Goal: Find specific page/section: Find specific page/section

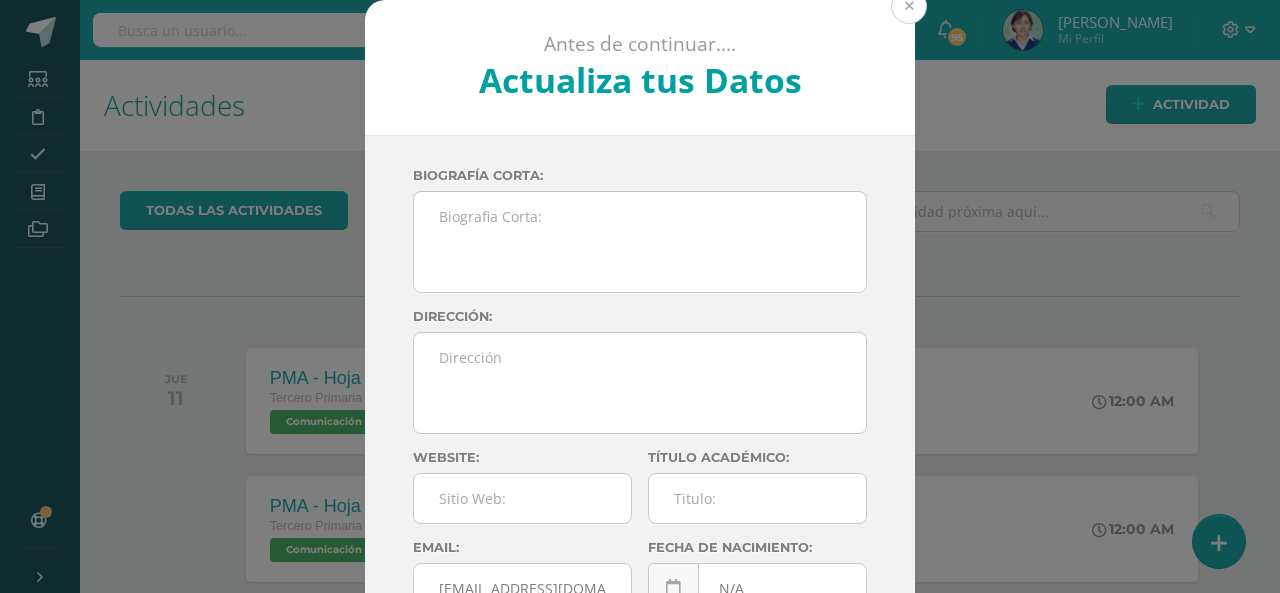
click at [891, 11] on button at bounding box center [909, 6] width 36 height 36
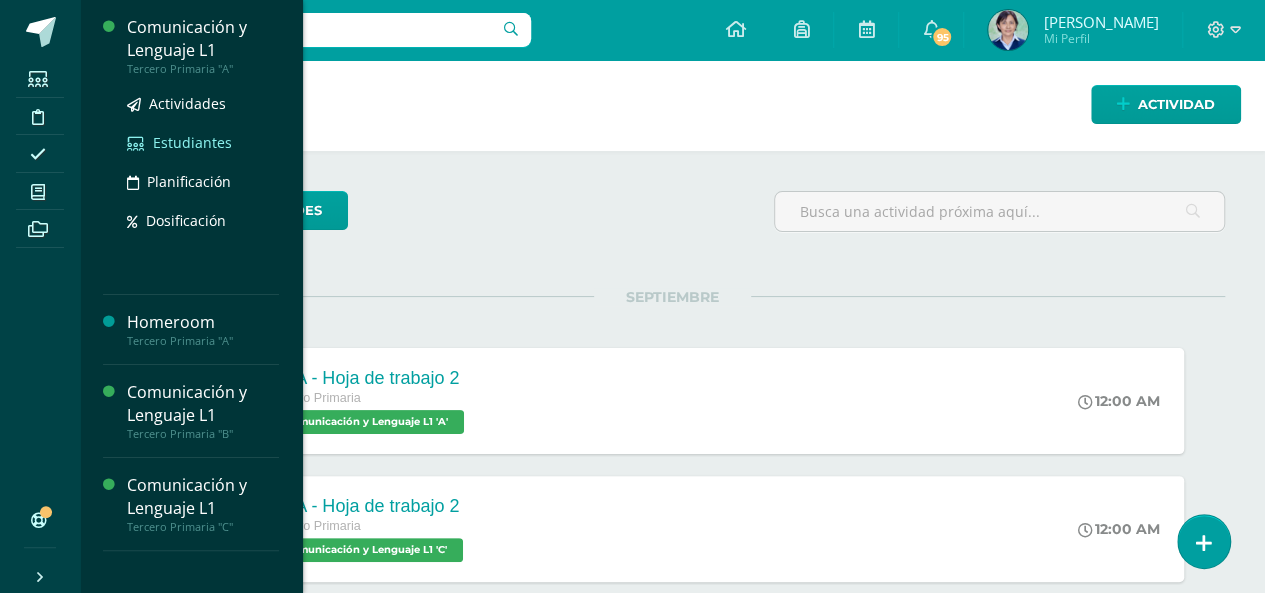
click at [186, 143] on span "Estudiantes" at bounding box center [192, 142] width 79 height 19
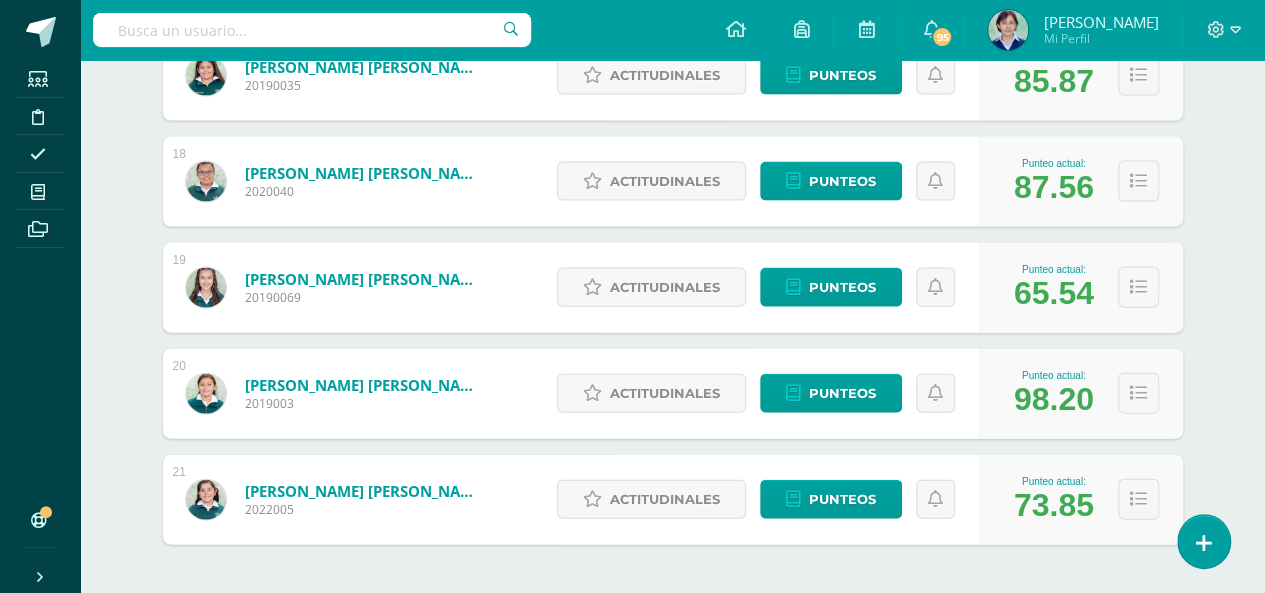
scroll to position [2182, 0]
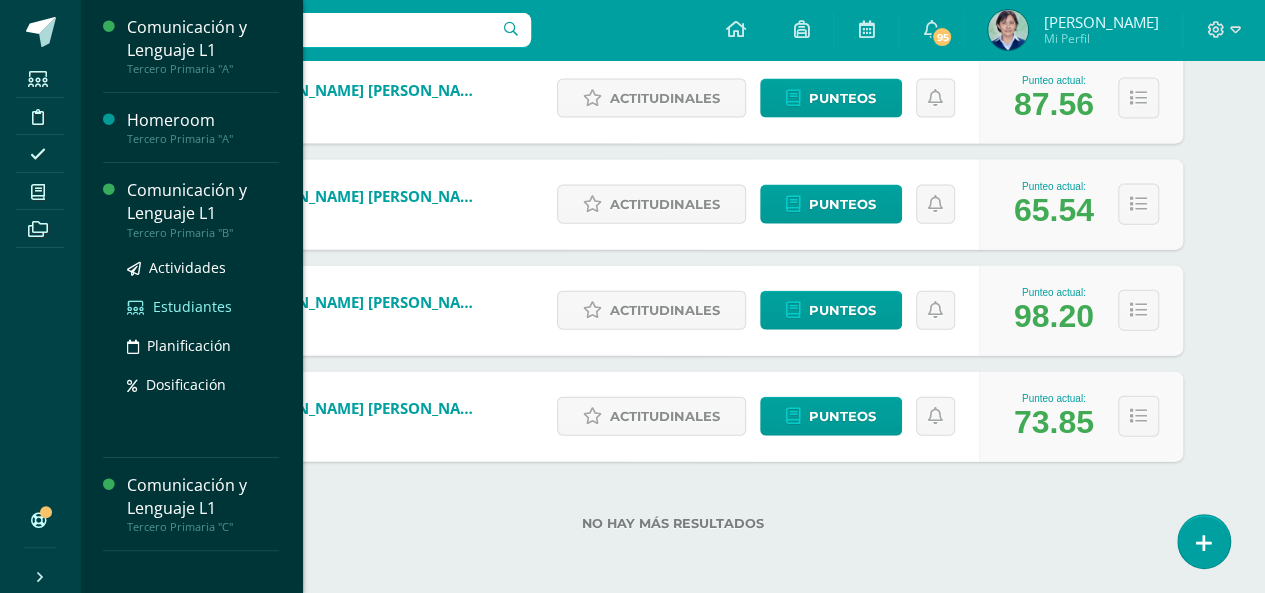
click at [186, 305] on span "Estudiantes" at bounding box center [192, 306] width 79 height 19
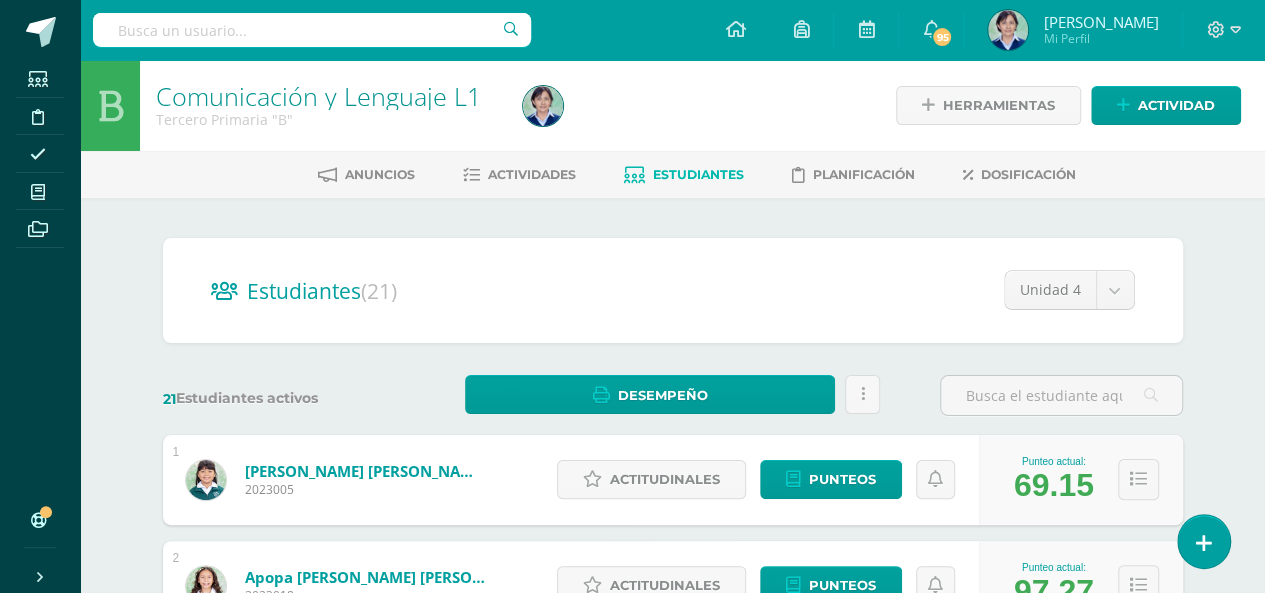
scroll to position [100, 0]
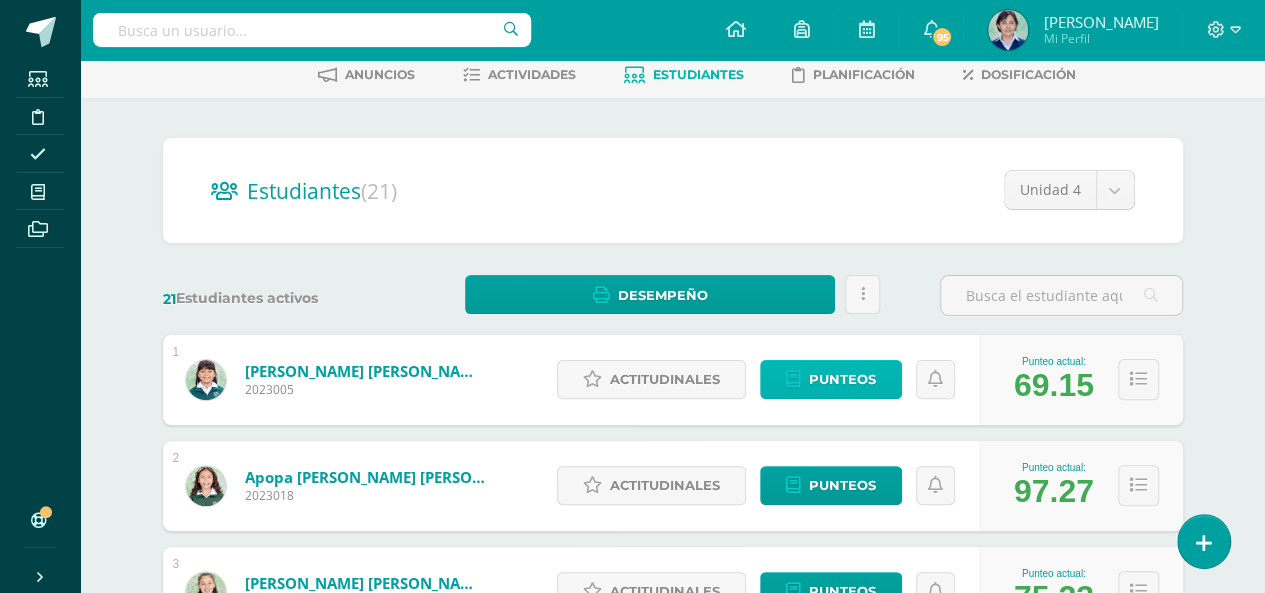
click at [830, 382] on span "Punteos" at bounding box center [842, 379] width 67 height 37
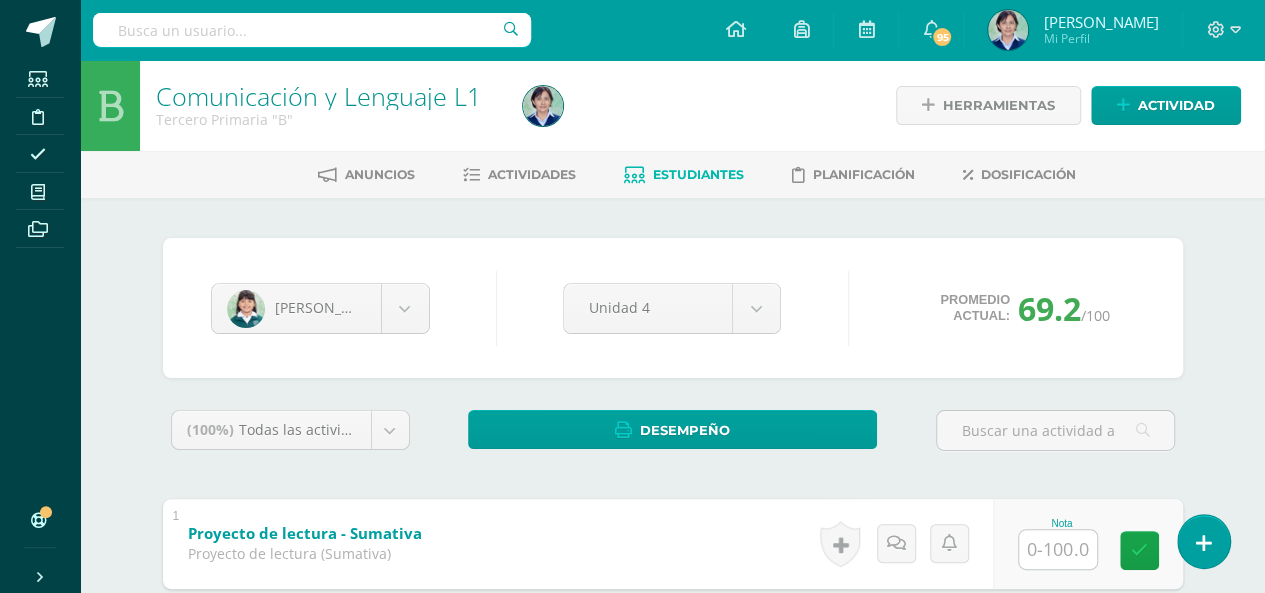
click at [676, 173] on span "Estudiantes" at bounding box center [698, 174] width 91 height 15
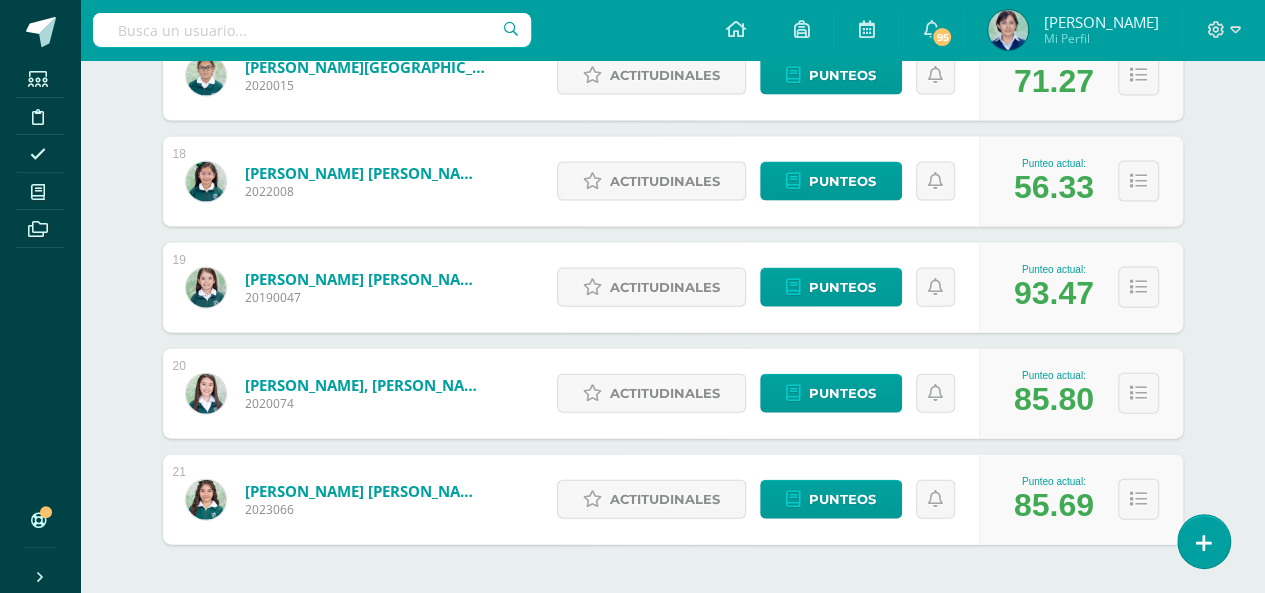
scroll to position [2182, 0]
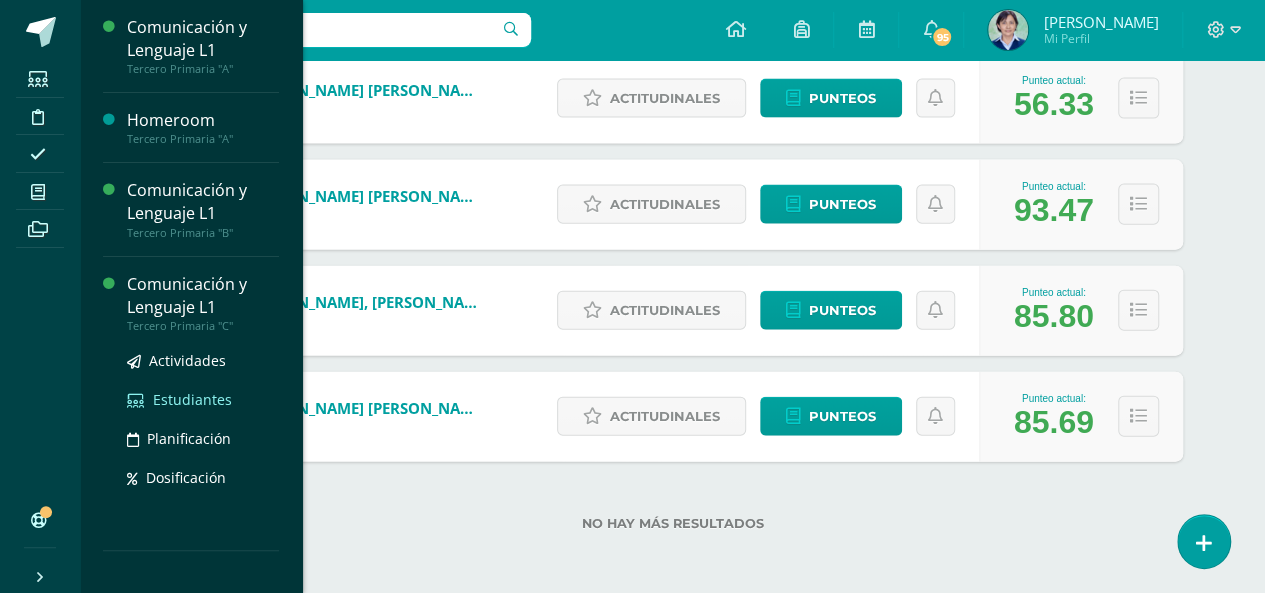
click at [180, 397] on span "Estudiantes" at bounding box center [192, 399] width 79 height 19
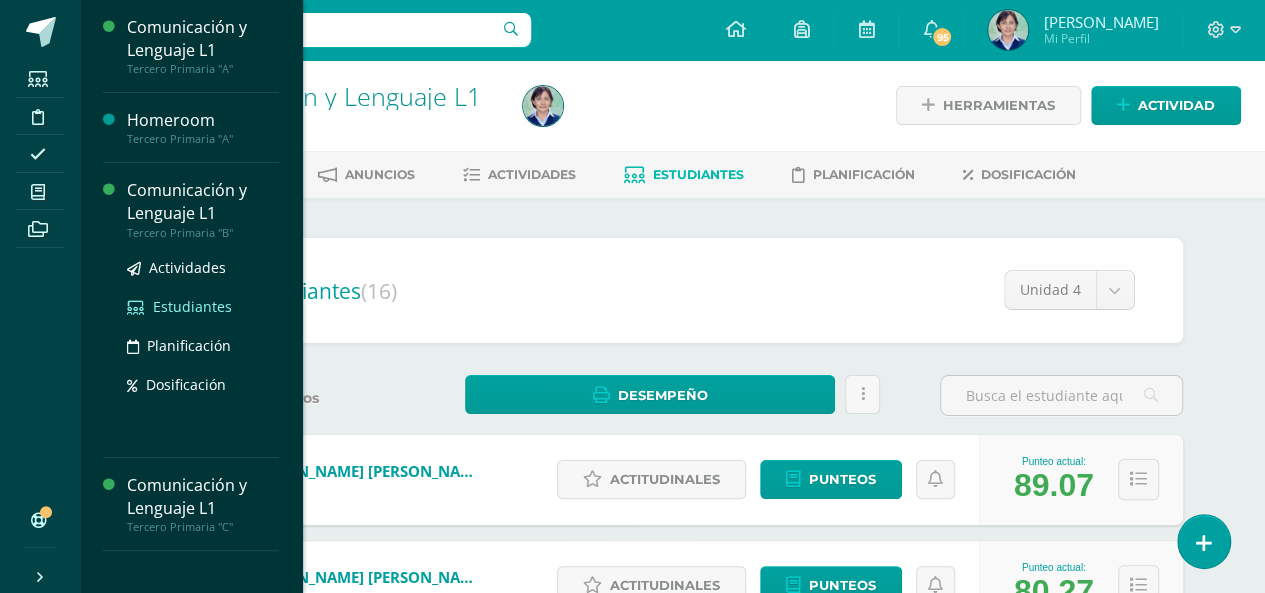
click at [208, 309] on span "Estudiantes" at bounding box center [192, 306] width 79 height 19
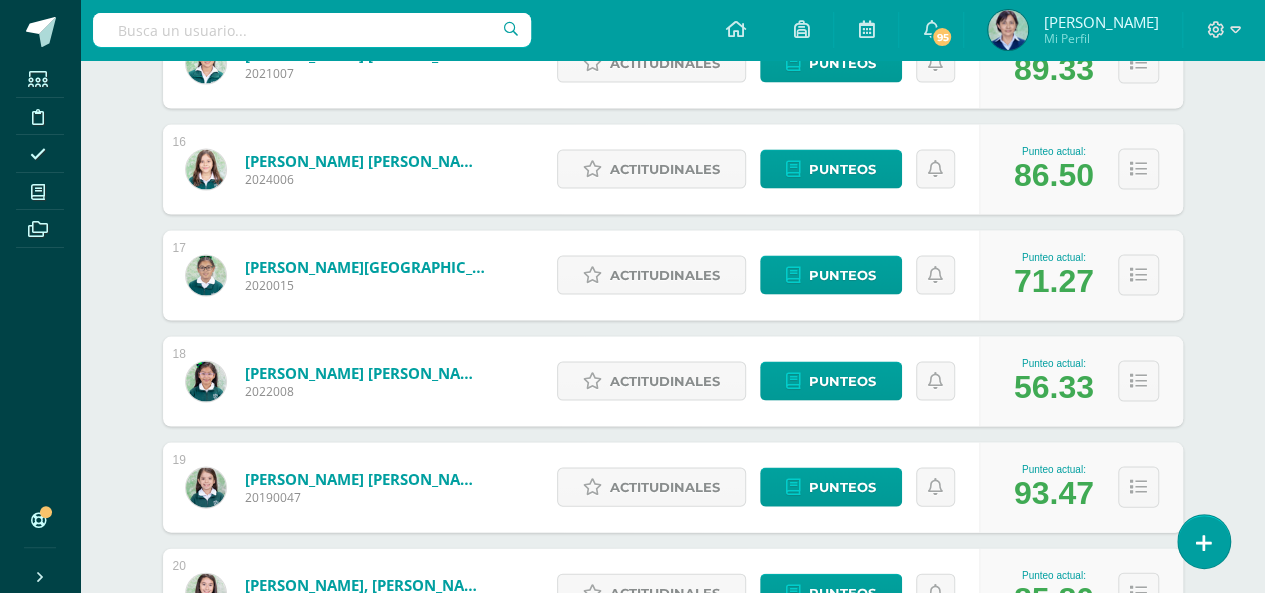
scroll to position [1999, 0]
